Goal: Navigation & Orientation: Find specific page/section

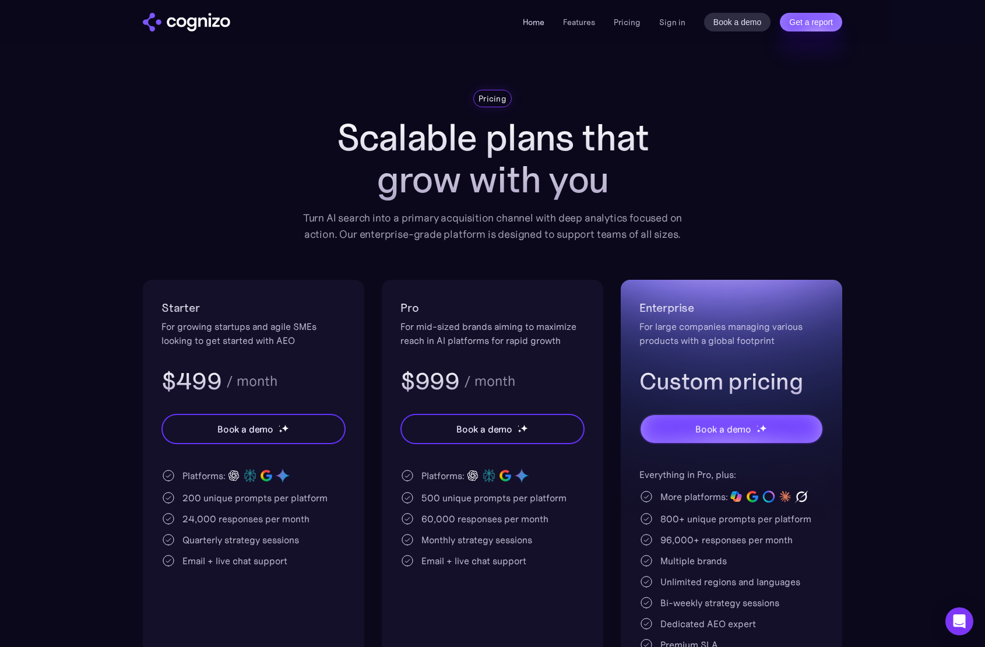
click at [536, 23] on link "Home" at bounding box center [534, 22] width 22 height 10
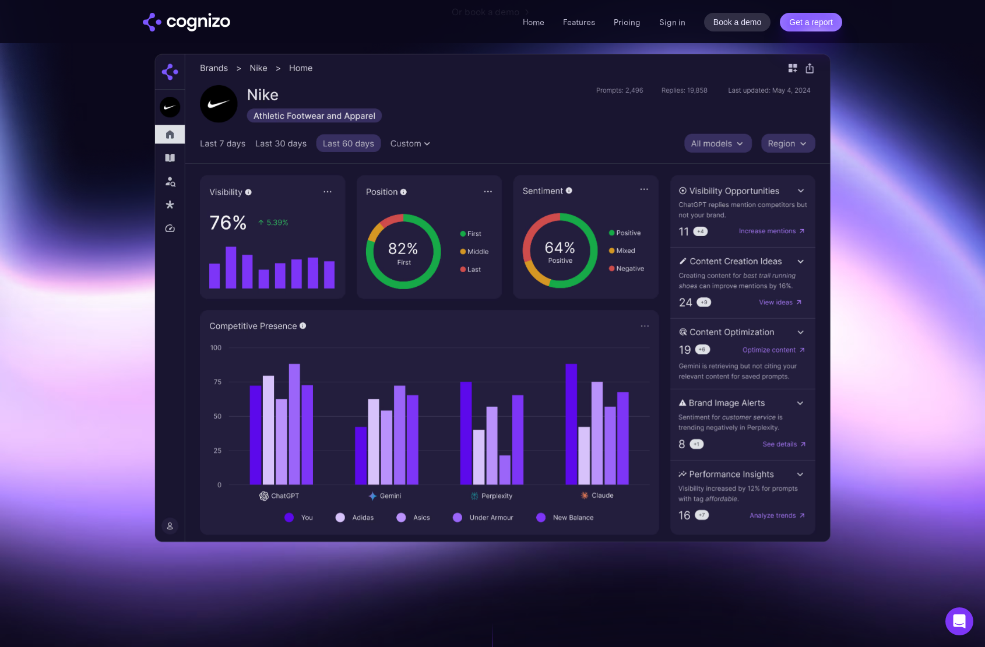
scroll to position [315, 0]
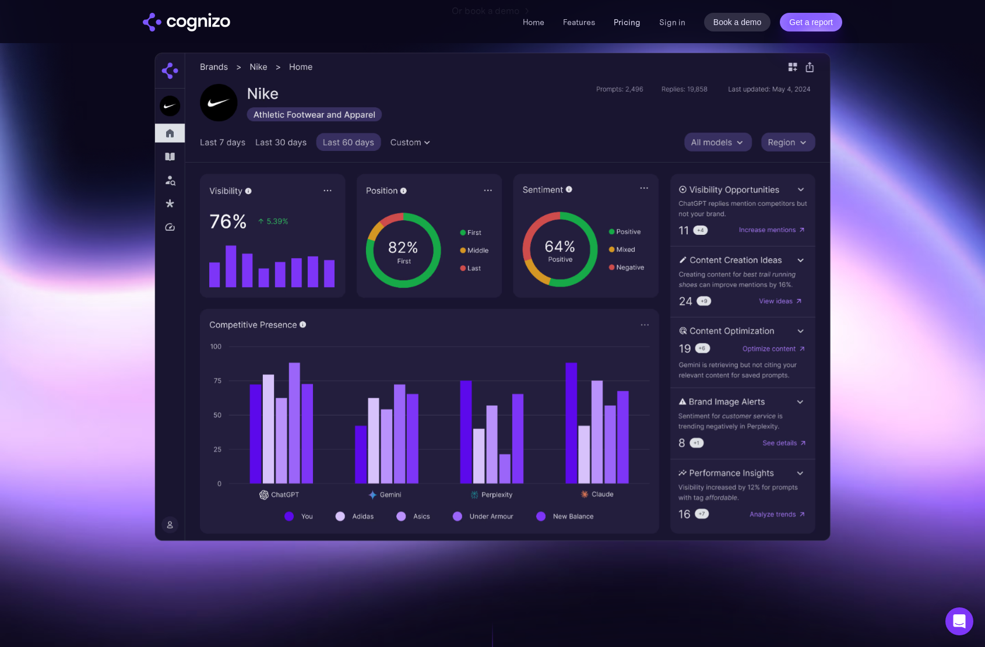
click at [631, 24] on link "Pricing" at bounding box center [627, 22] width 27 height 10
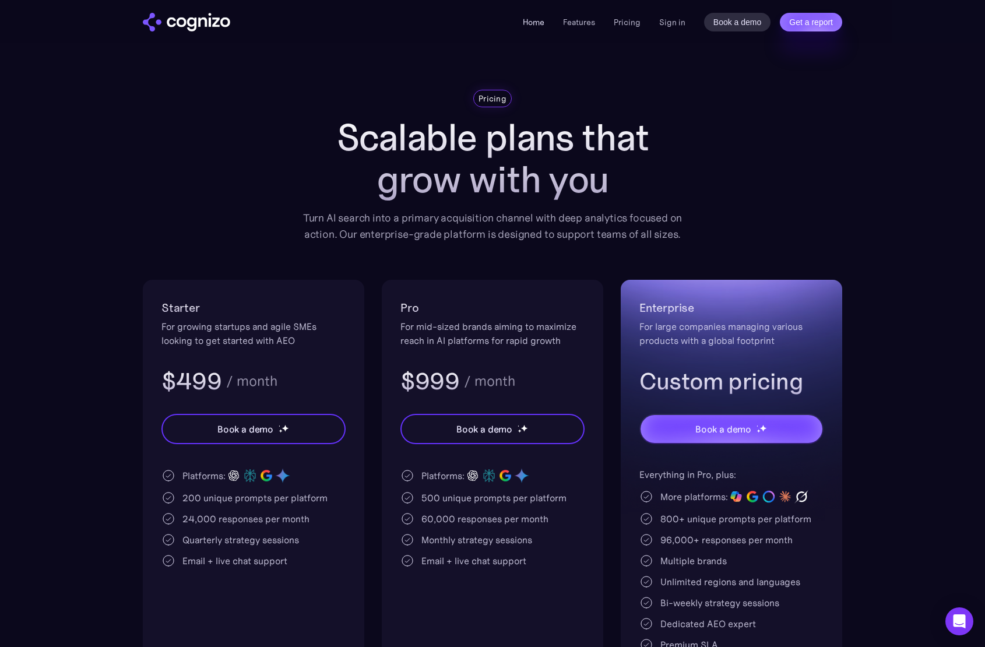
click at [533, 20] on link "Home" at bounding box center [534, 22] width 22 height 10
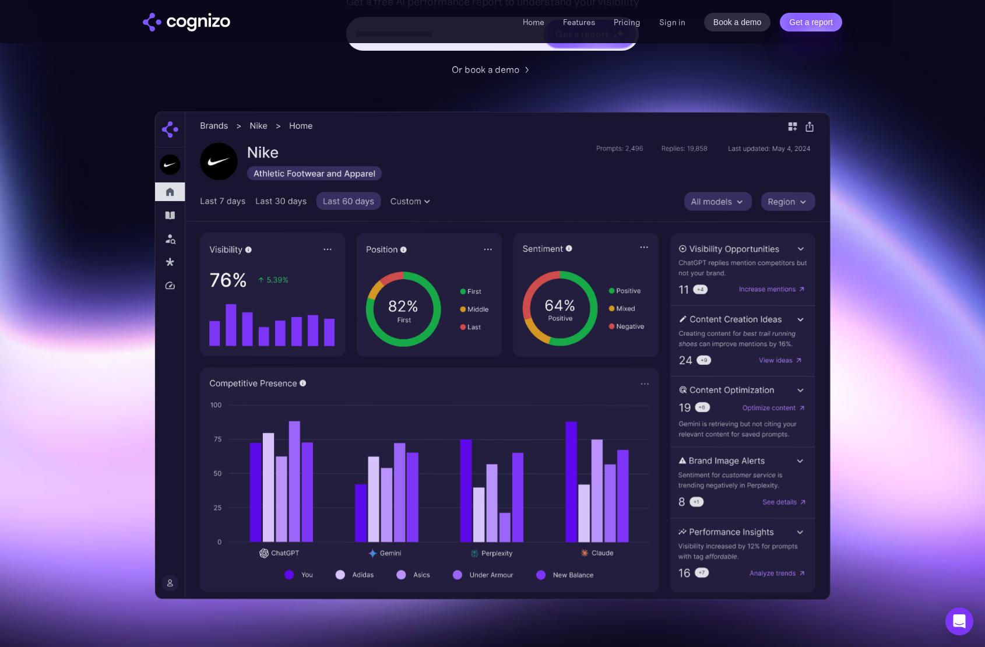
scroll to position [254, 0]
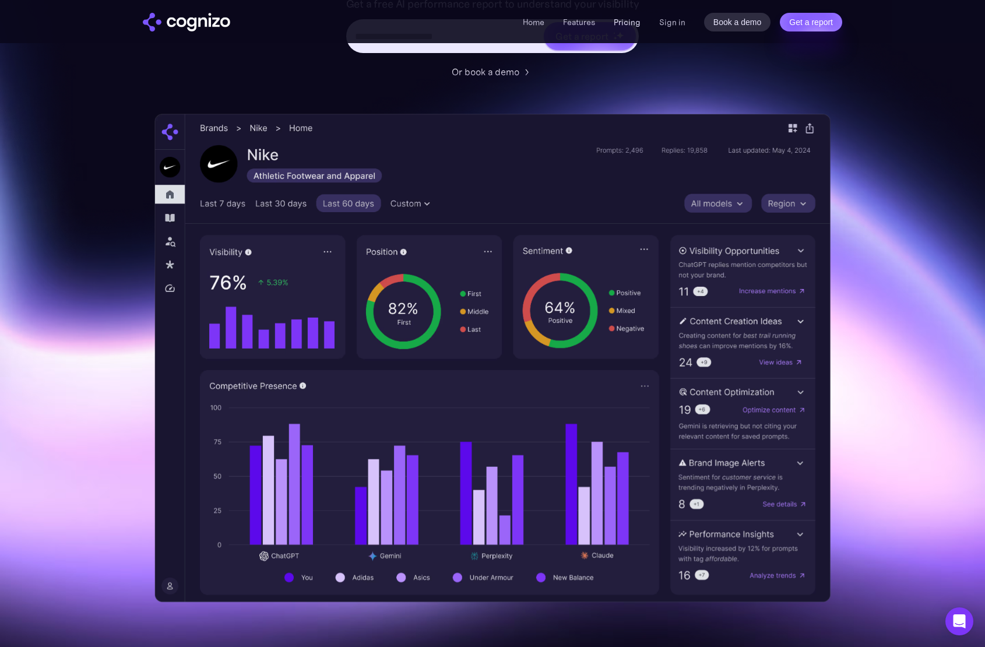
click at [629, 22] on link "Pricing" at bounding box center [627, 22] width 27 height 10
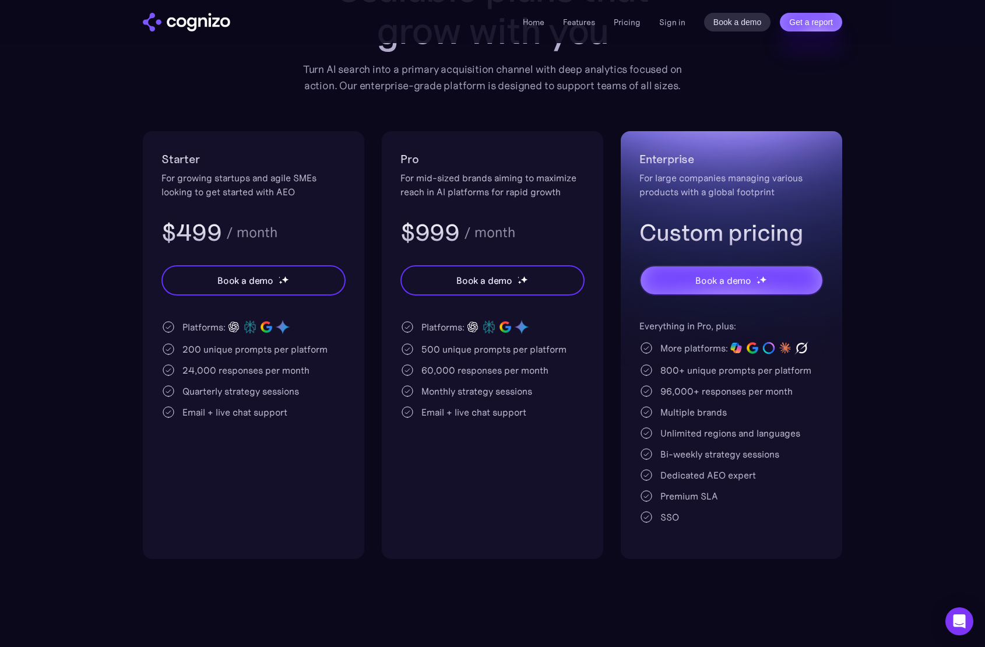
scroll to position [152, 0]
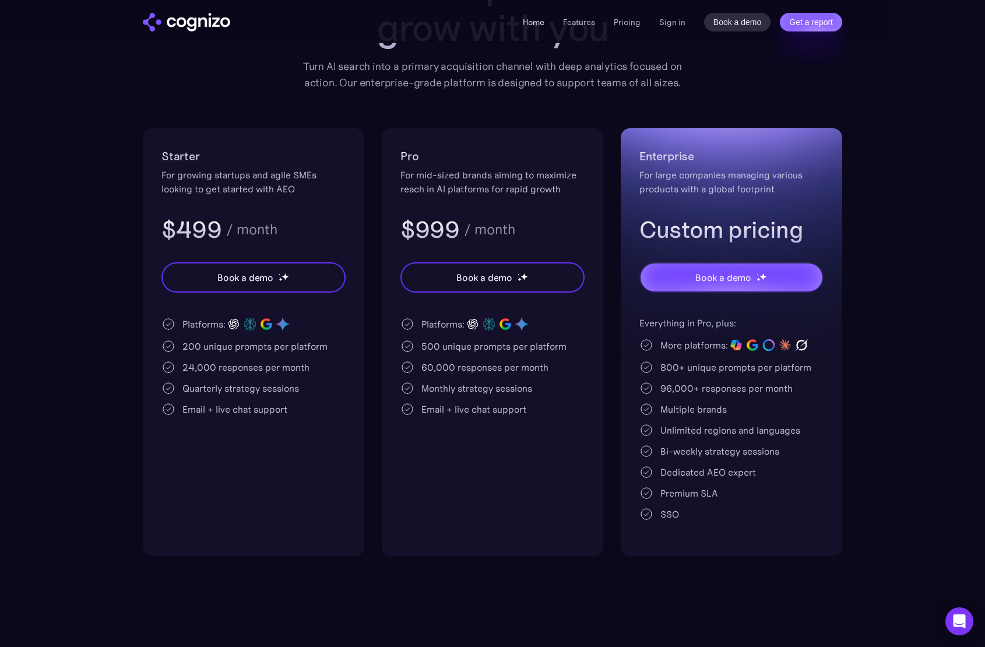
click at [524, 23] on link "Home" at bounding box center [534, 22] width 22 height 10
